Goal: Transaction & Acquisition: Purchase product/service

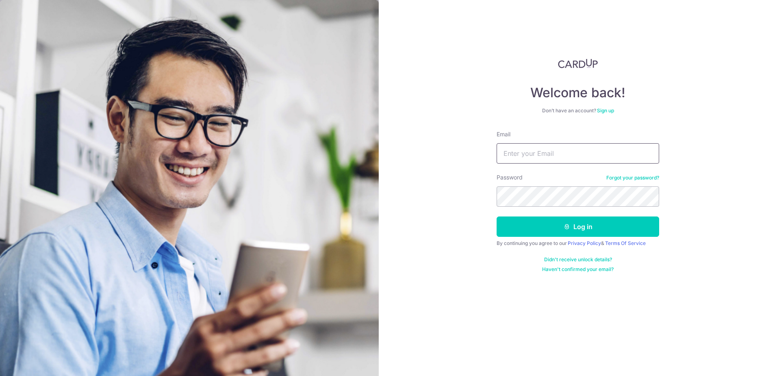
click at [517, 153] on input "Email" at bounding box center [578, 153] width 163 height 20
type input "KENHKHOO@SINGNET.COM.SG"
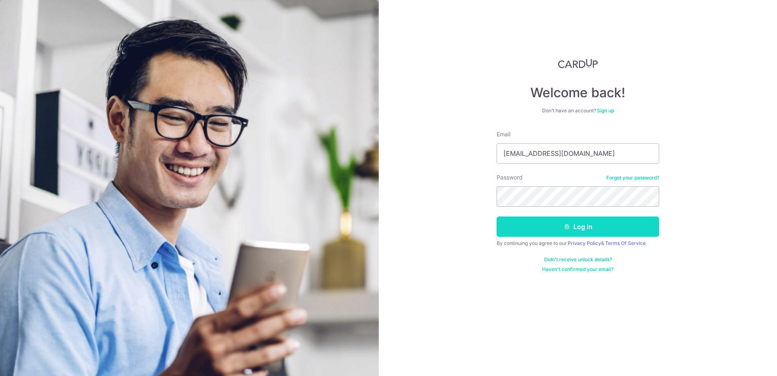
click at [550, 231] on button "Log in" at bounding box center [578, 226] width 163 height 20
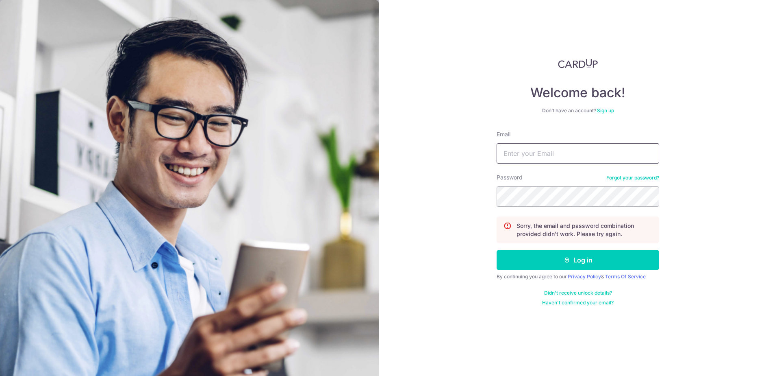
click at [513, 153] on input "Email" at bounding box center [578, 153] width 163 height 20
type input "KENHKHOO@SINGNET.COM.SG"
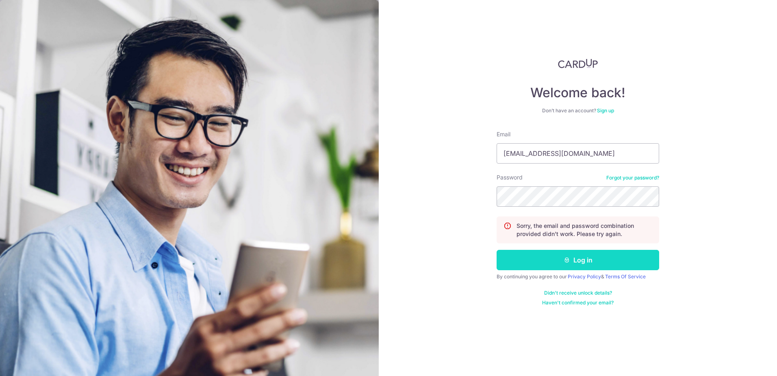
click at [607, 260] on button "Log in" at bounding box center [578, 260] width 163 height 20
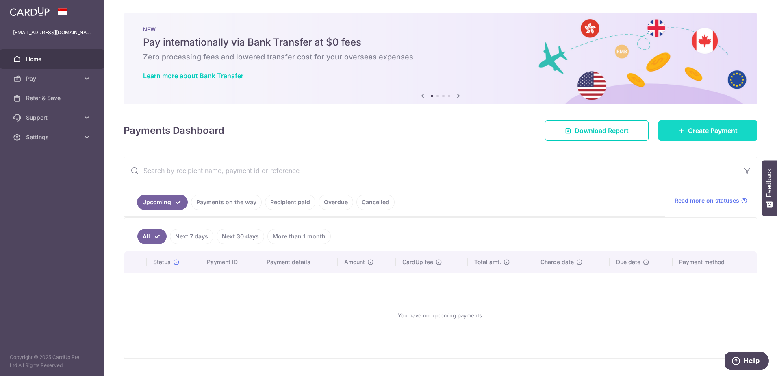
click at [692, 128] on span "Create Payment" at bounding box center [713, 131] width 50 height 10
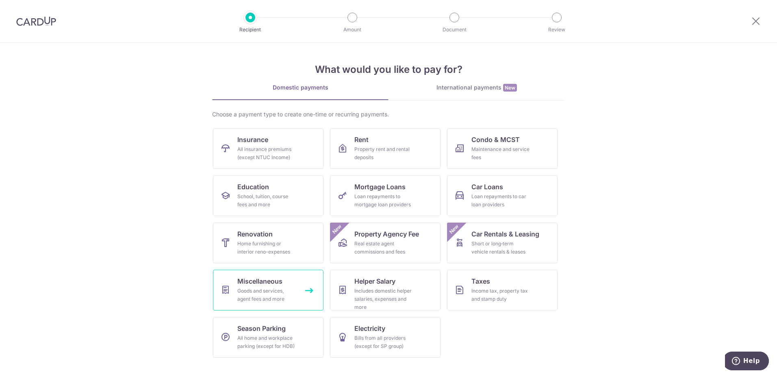
click at [263, 292] on div "Goods and services, agent fees and more" at bounding box center [266, 295] width 59 height 16
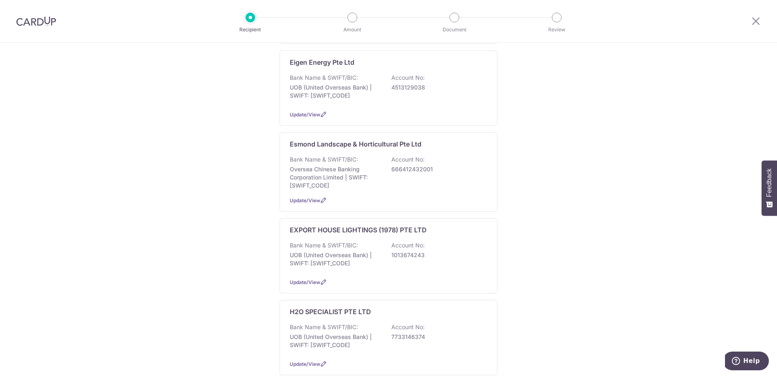
scroll to position [569, 0]
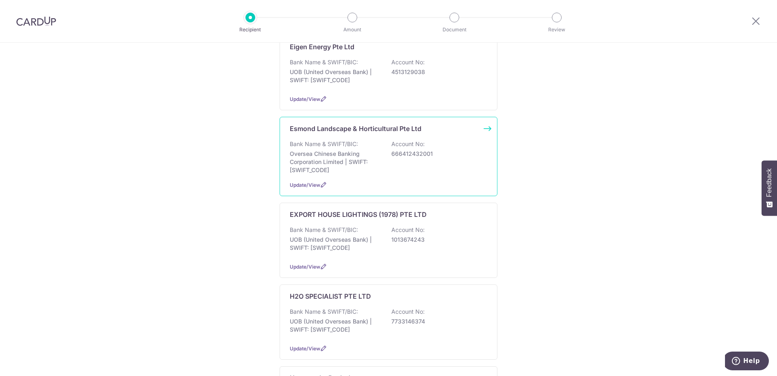
click at [319, 131] on div "Esmond Landscape & Horticultural Pte Ltd Bank Name & SWIFT/BIC: Oversea Chinese…" at bounding box center [389, 156] width 218 height 79
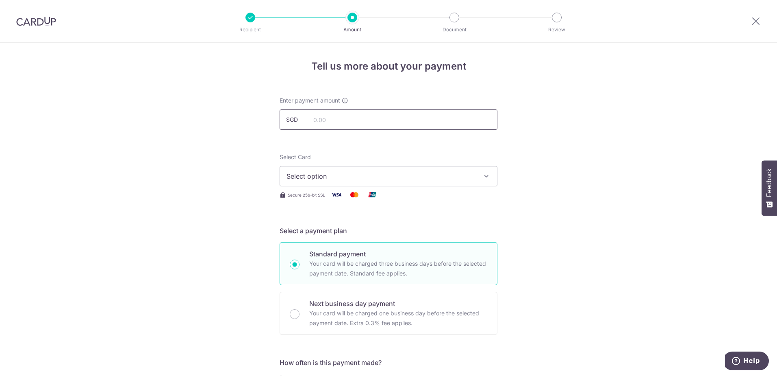
click at [313, 119] on input "text" at bounding box center [389, 119] width 218 height 20
type input "795.70"
click at [313, 177] on span "Select option" at bounding box center [381, 176] width 189 height 10
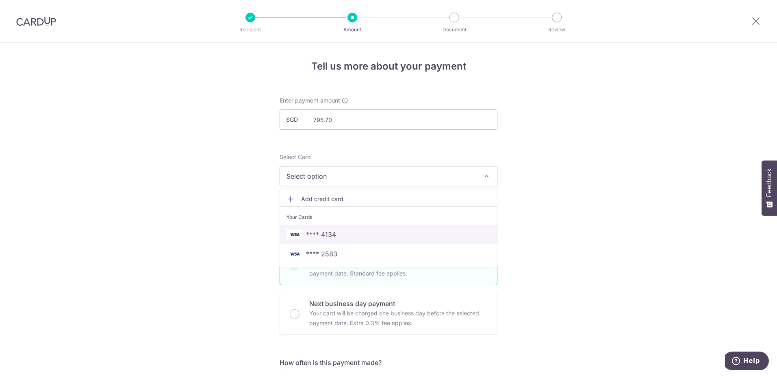
click at [317, 234] on span "**** 4134" at bounding box center [321, 234] width 30 height 10
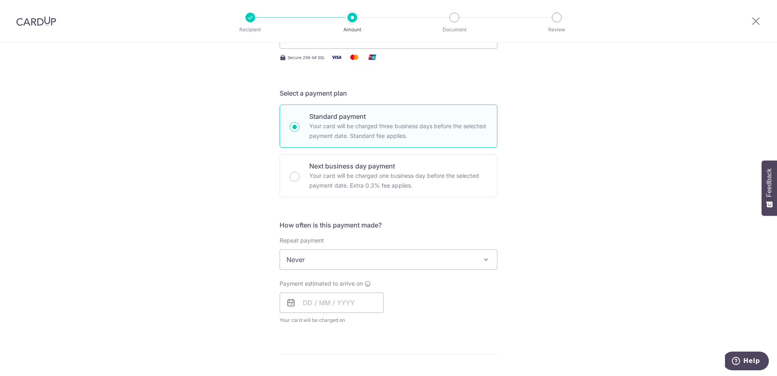
scroll to position [190, 0]
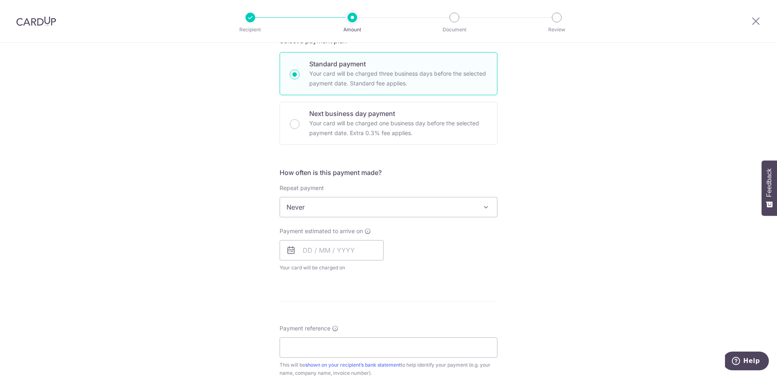
click at [304, 204] on span "Never" at bounding box center [388, 207] width 217 height 20
click at [292, 252] on icon at bounding box center [291, 250] width 10 height 10
click at [330, 250] on input "text" at bounding box center [332, 250] width 104 height 20
click at [339, 327] on link "10" at bounding box center [345, 323] width 13 height 13
type input "[DATE]"
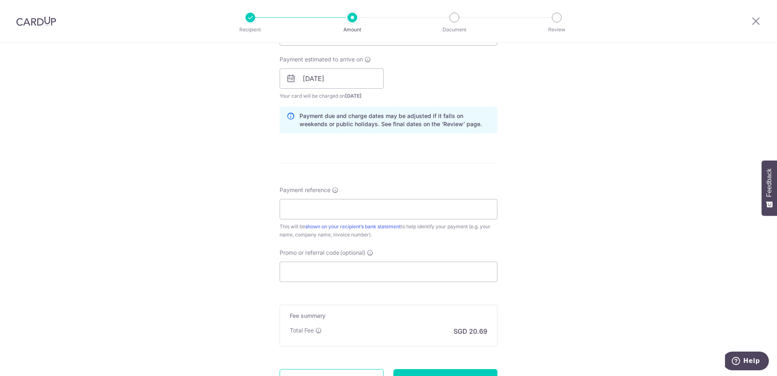
scroll to position [379, 0]
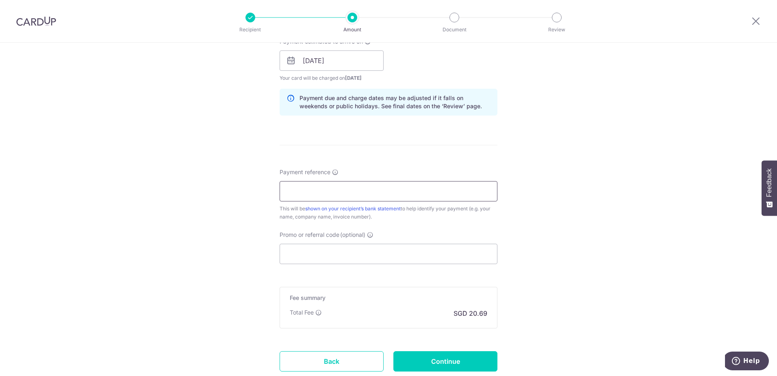
click at [289, 185] on input "Payment reference" at bounding box center [389, 191] width 218 height 20
type input "ES2508044"
click at [296, 254] on input "Promo or referral code (optional)" at bounding box center [389, 254] width 218 height 20
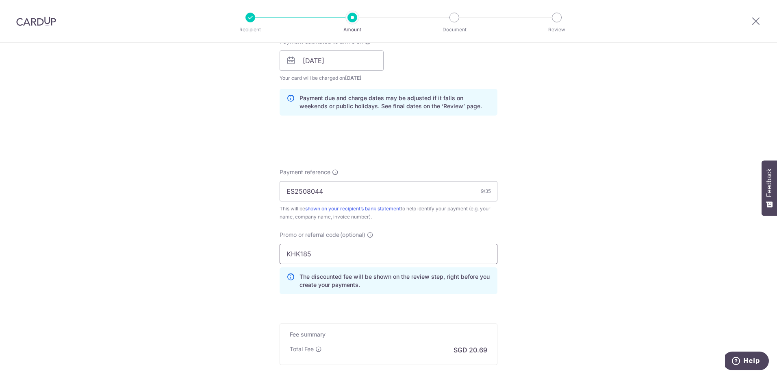
scroll to position [472, 0]
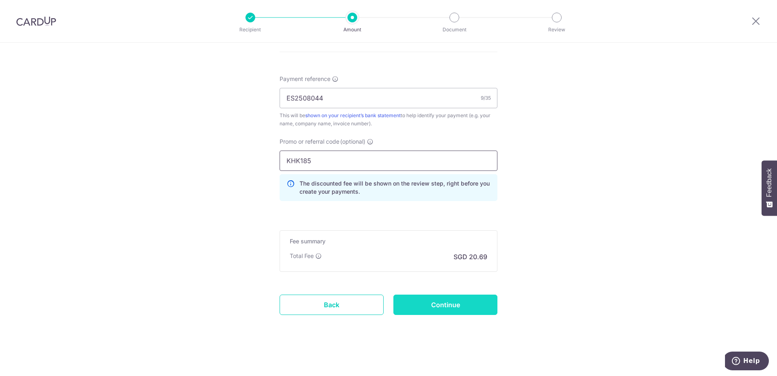
type input "KHK185"
click at [468, 307] on input "Continue" at bounding box center [446, 304] width 104 height 20
type input "Create Schedule"
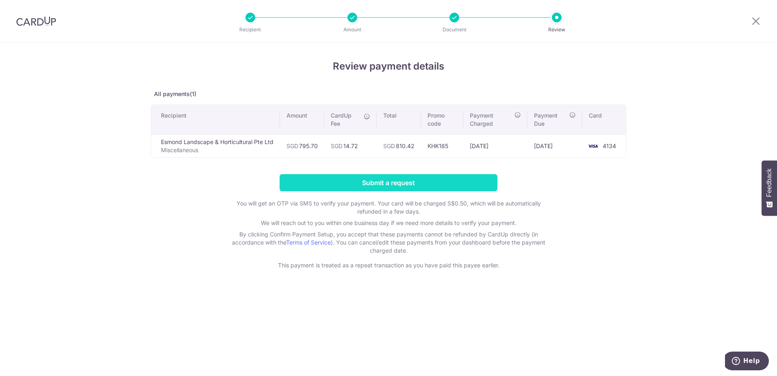
click at [412, 181] on input "Submit a request" at bounding box center [389, 182] width 218 height 17
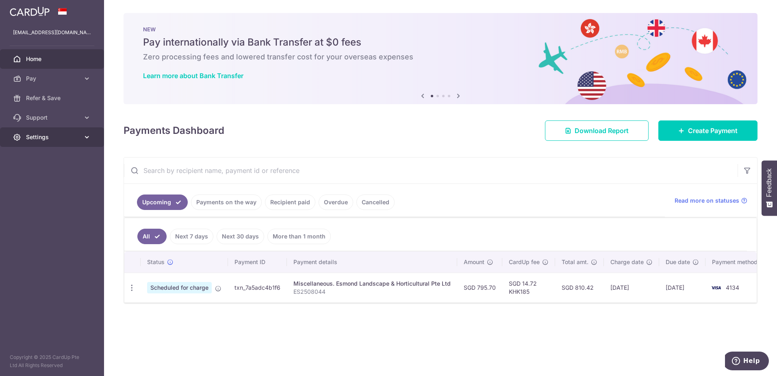
click at [45, 135] on span "Settings" at bounding box center [53, 137] width 54 height 8
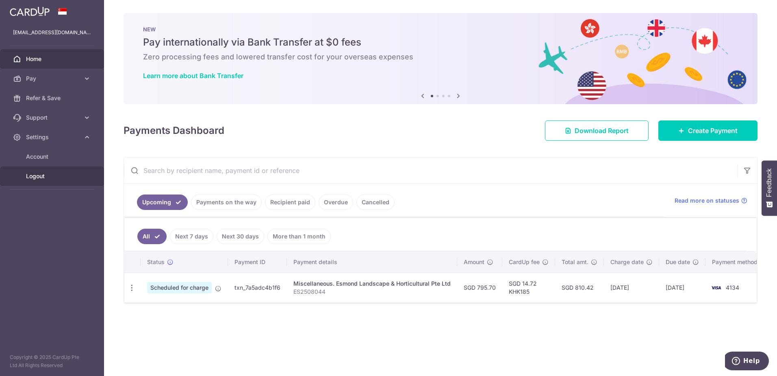
click at [41, 180] on link "Logout" at bounding box center [52, 176] width 104 height 20
